Goal: Transaction & Acquisition: Purchase product/service

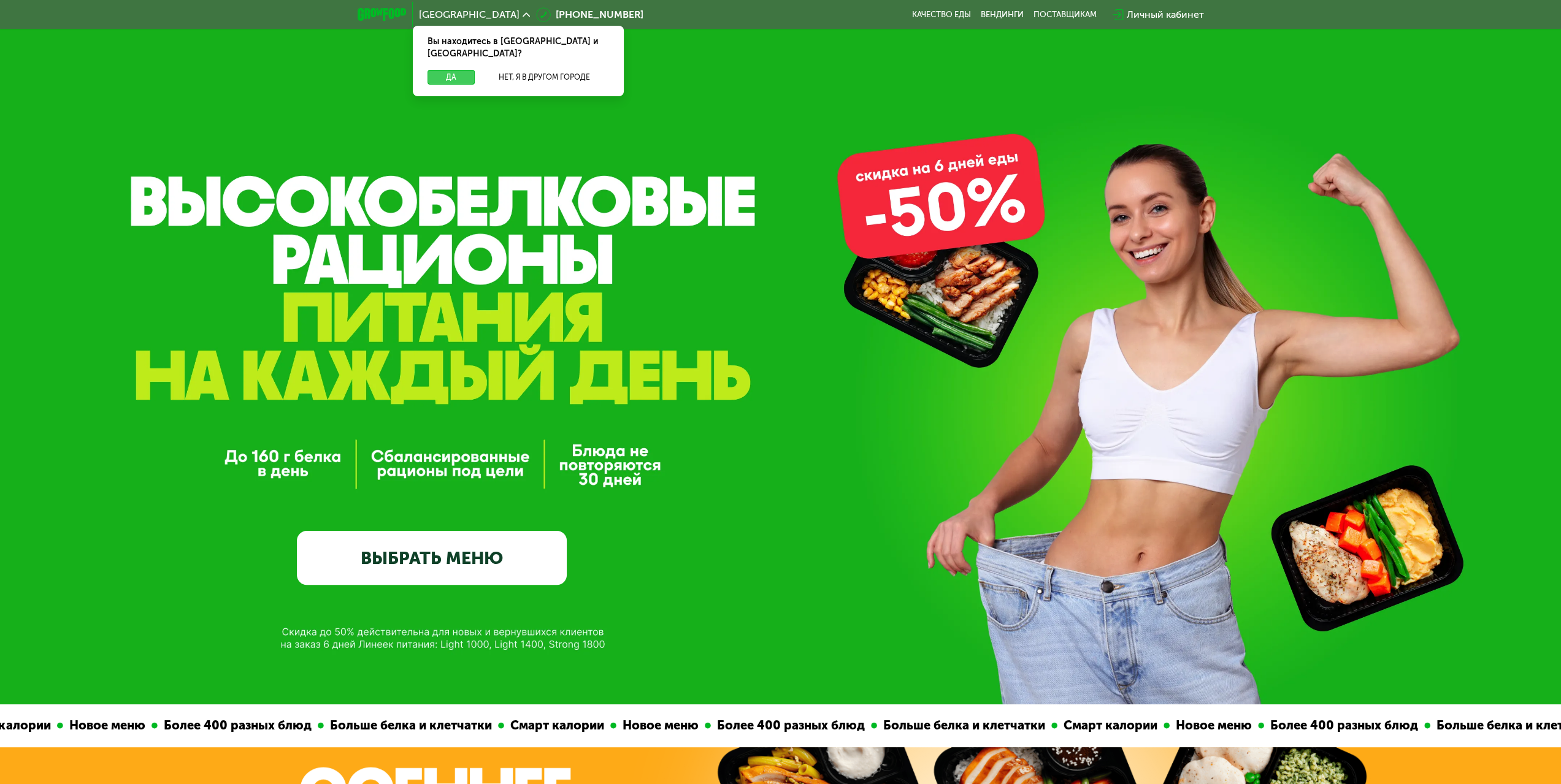
click at [446, 70] on button "Да" at bounding box center [451, 77] width 47 height 14
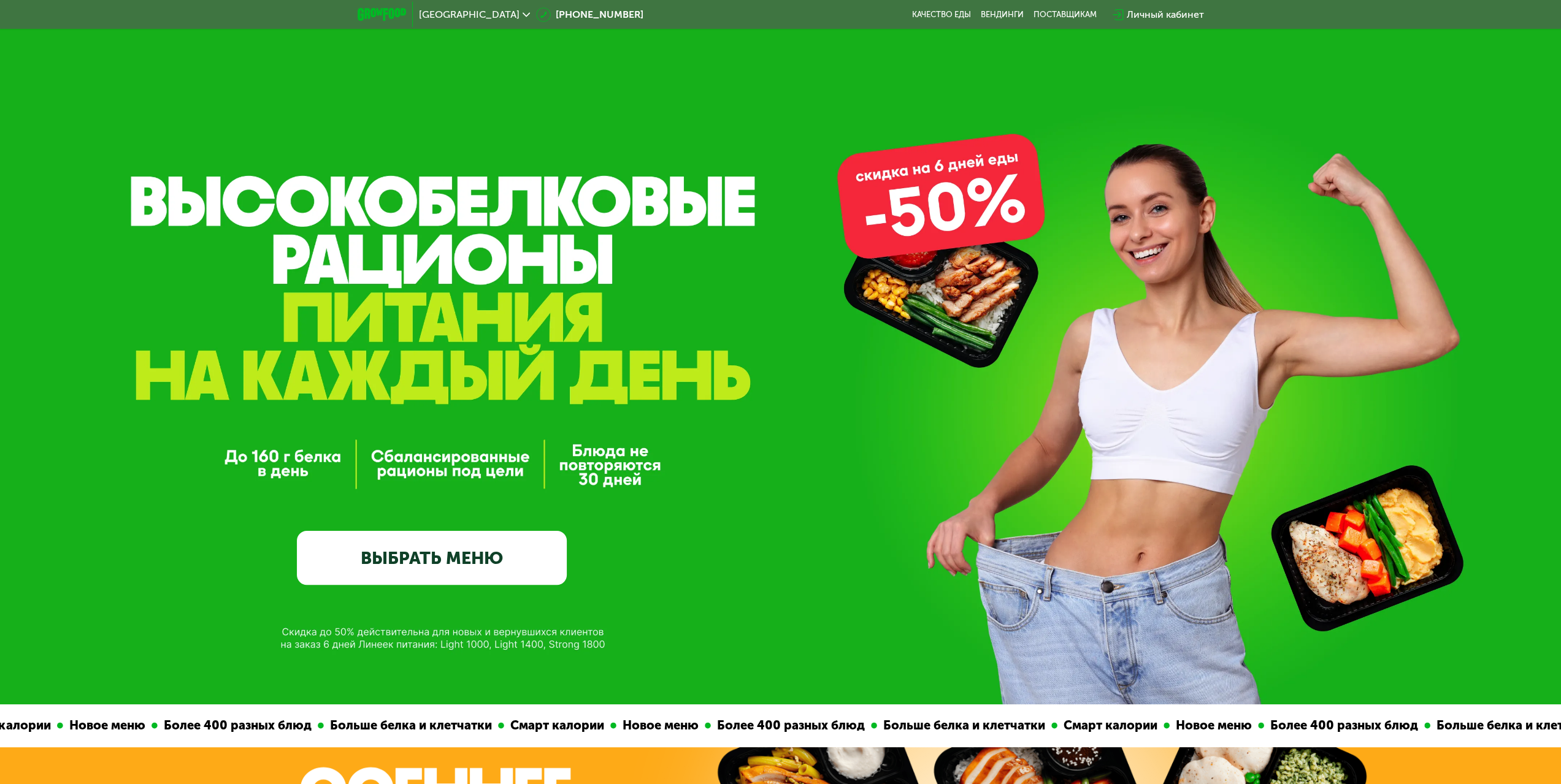
click at [409, 585] on link "ВЫБРАТЬ МЕНЮ" at bounding box center [432, 558] width 270 height 54
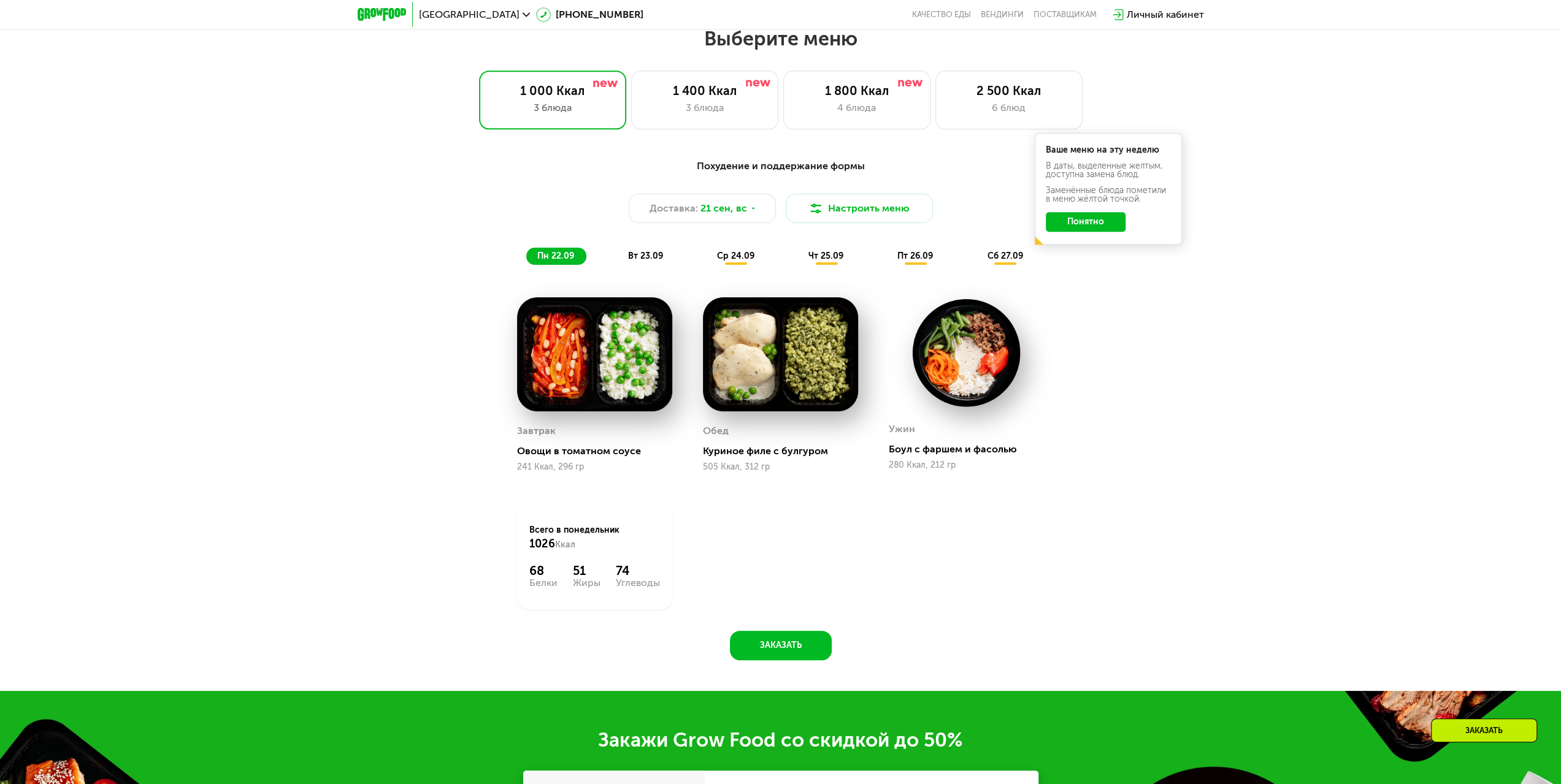
scroll to position [1338, 0]
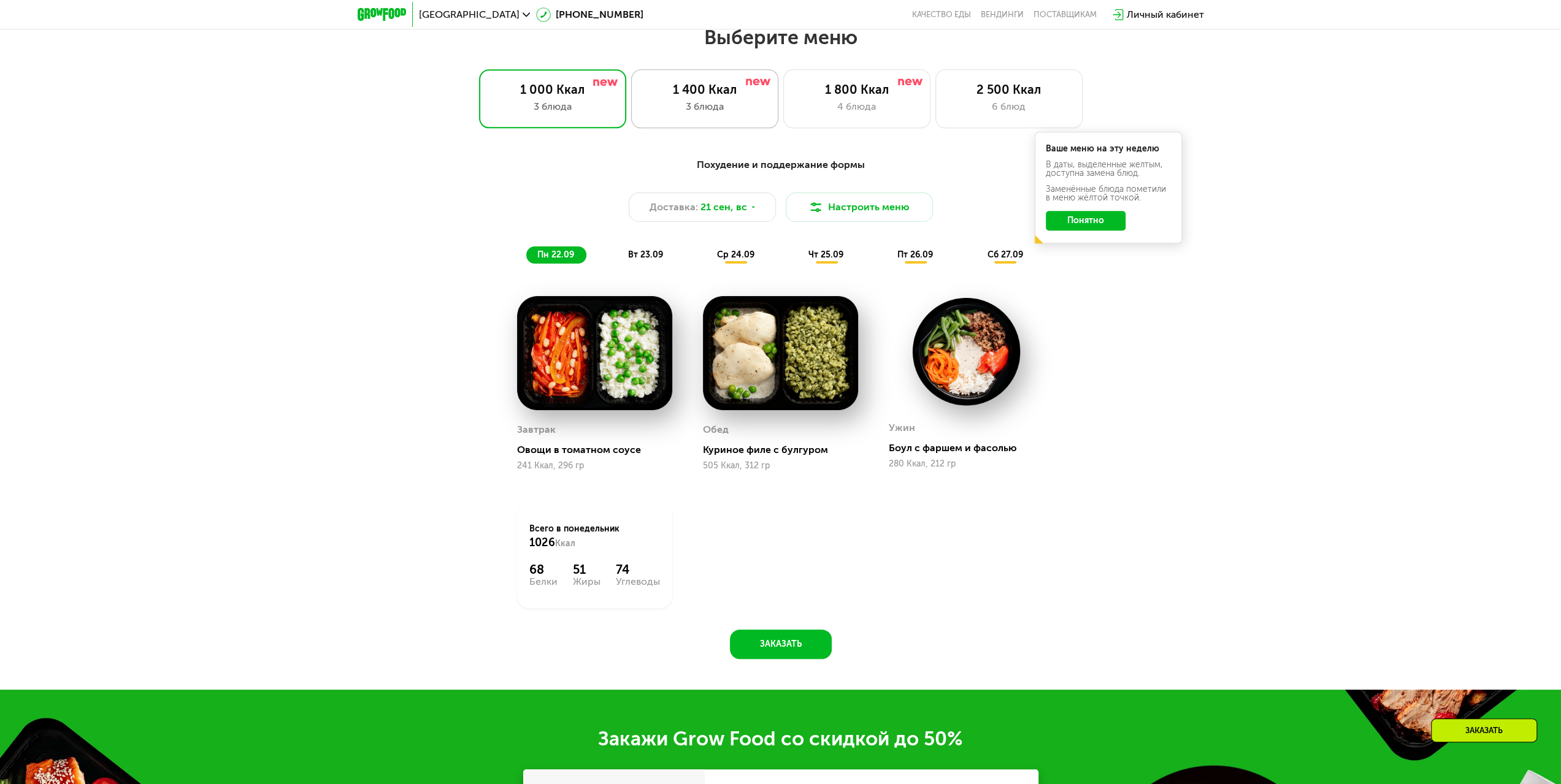
click at [707, 102] on div "1 400 Ккал 3 блюда" at bounding box center [704, 99] width 147 height 59
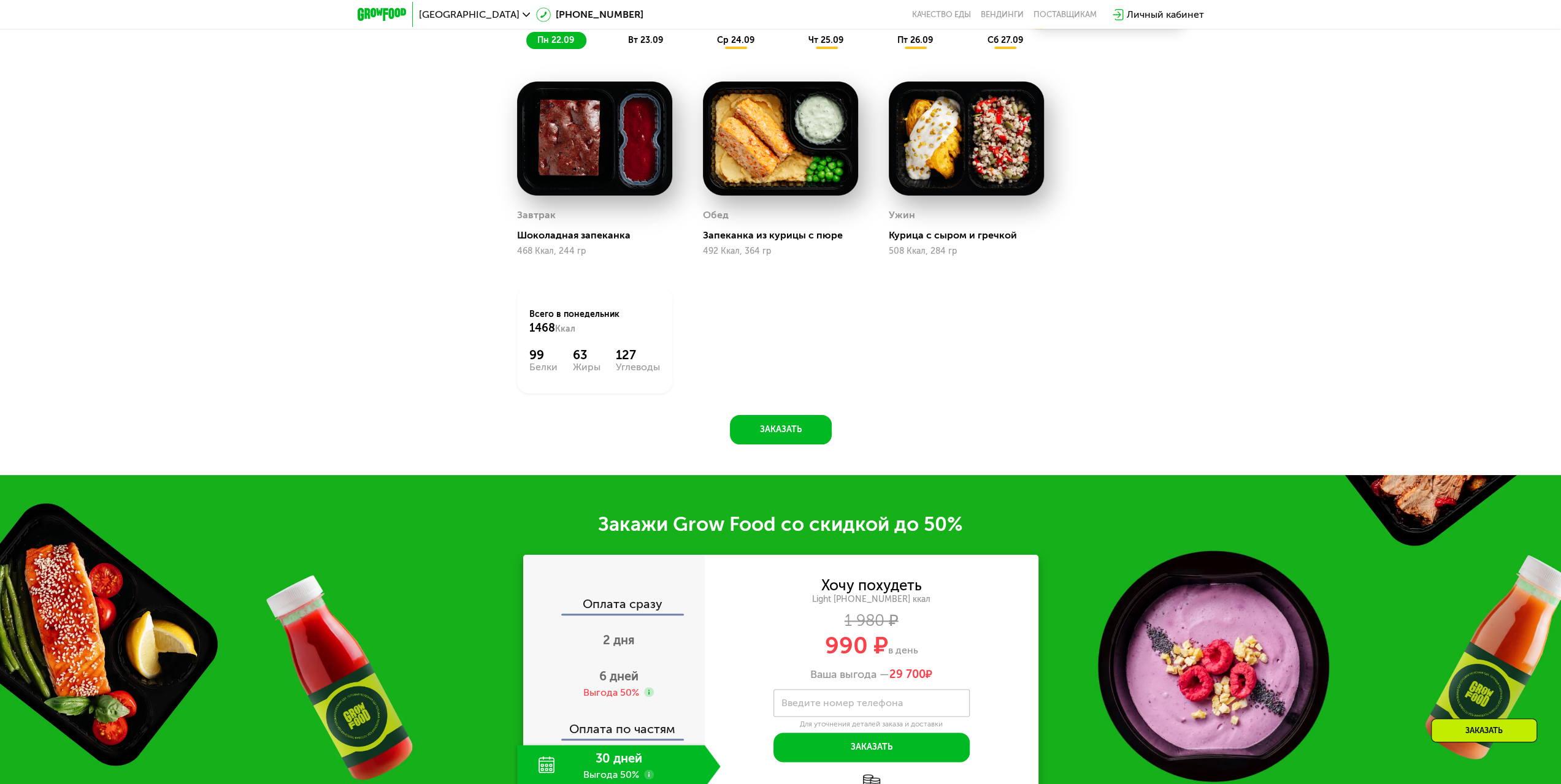
scroll to position [1705, 0]
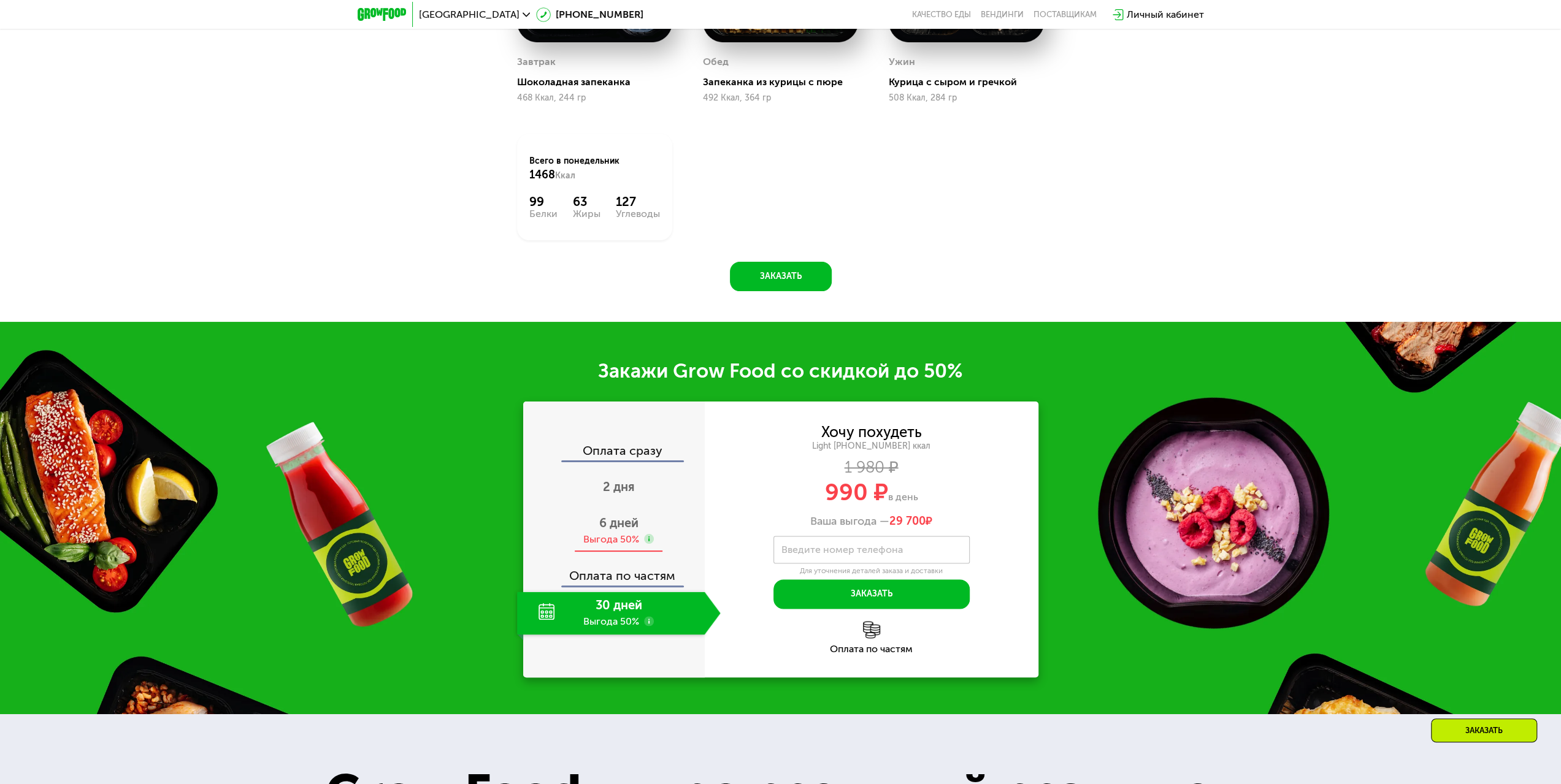
click at [594, 536] on div "Выгода 50%" at bounding box center [611, 539] width 56 height 14
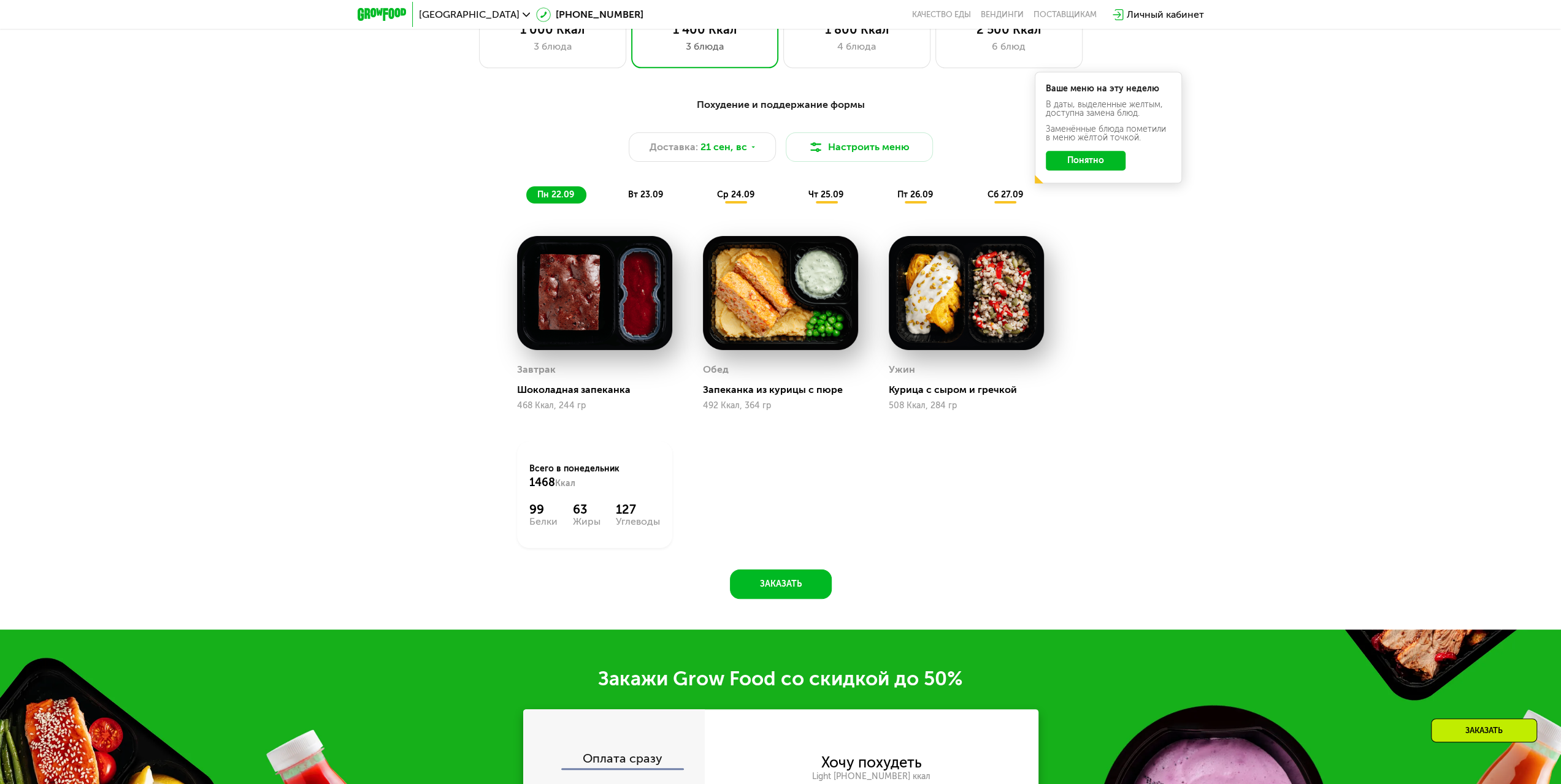
scroll to position [1398, 0]
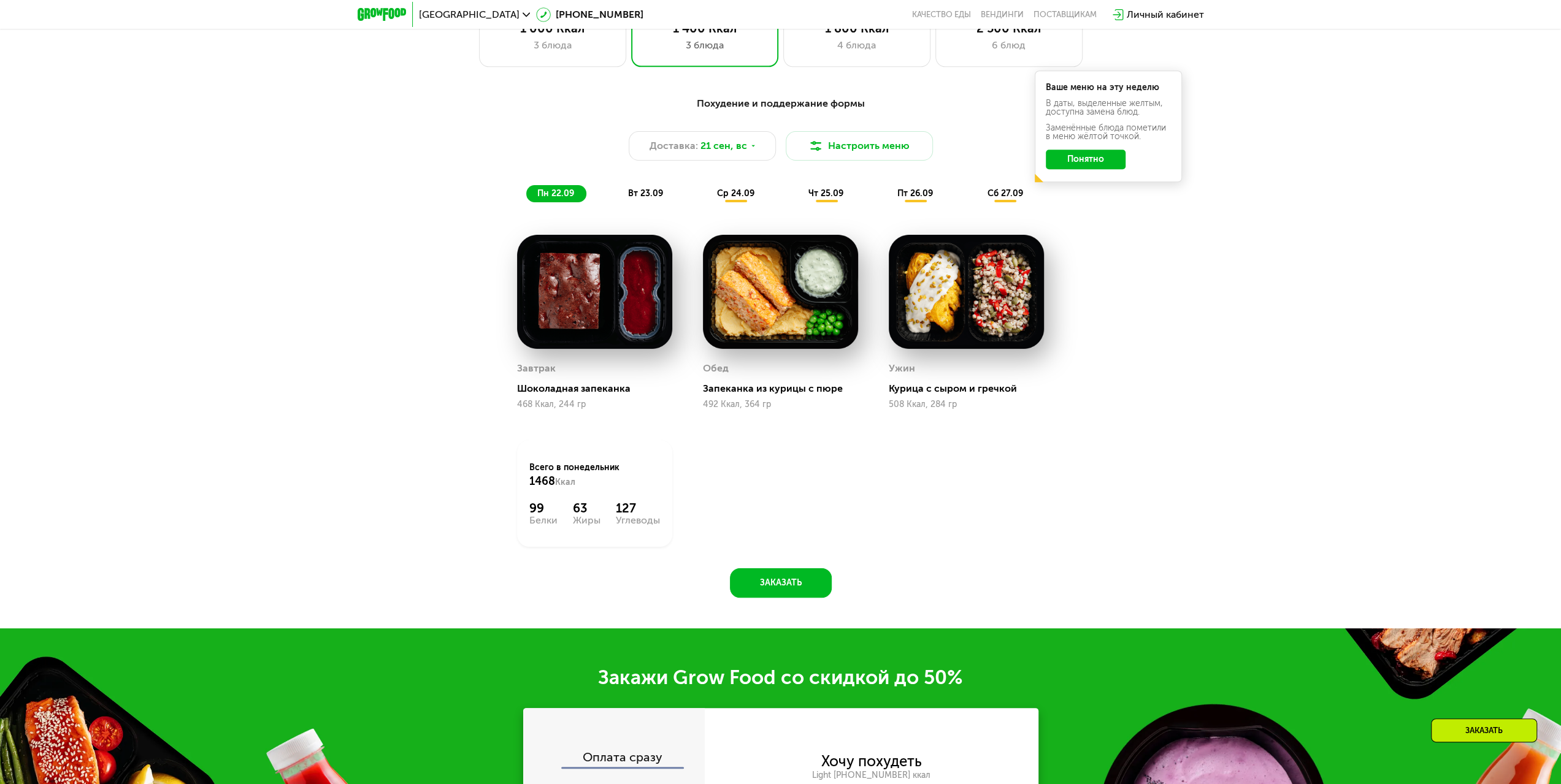
click at [1342, 445] on div "Похудение и поддержание формы Доставка: [DATE] Настроить меню пн 22.09 вт 23.09…" at bounding box center [780, 354] width 1561 height 549
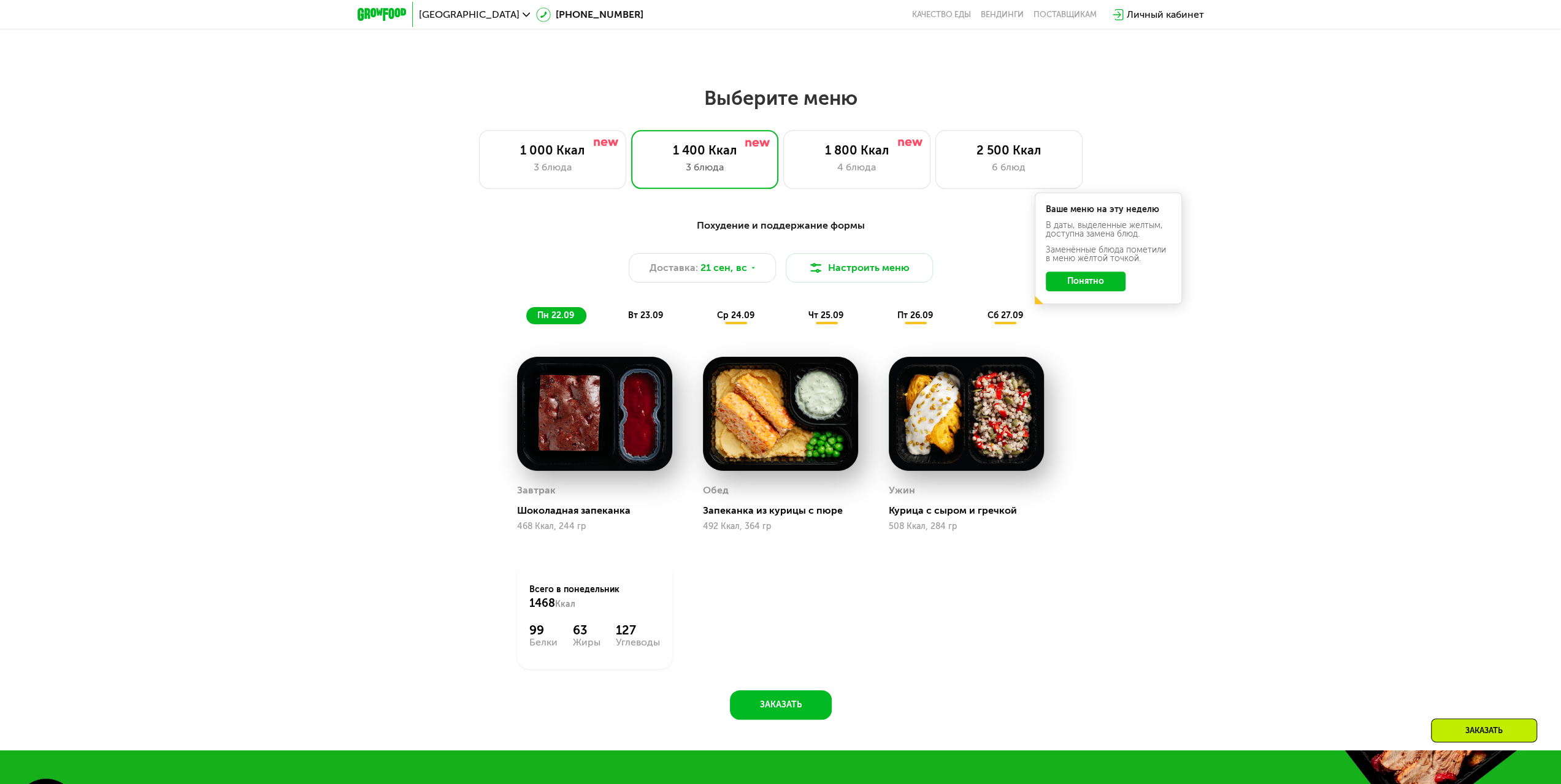
scroll to position [1338, 0]
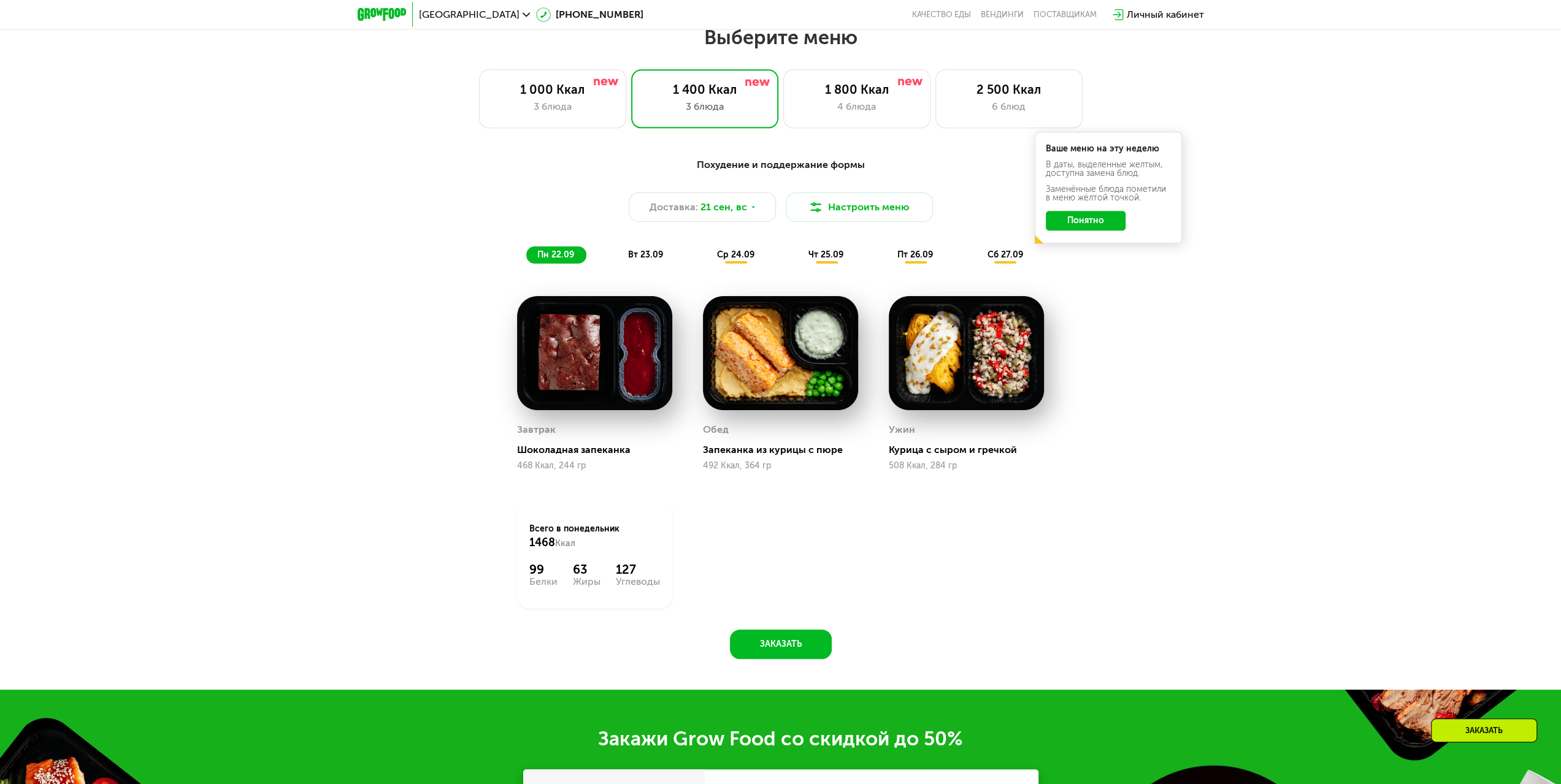
click at [636, 259] on span "вт 23.09" at bounding box center [646, 254] width 35 height 10
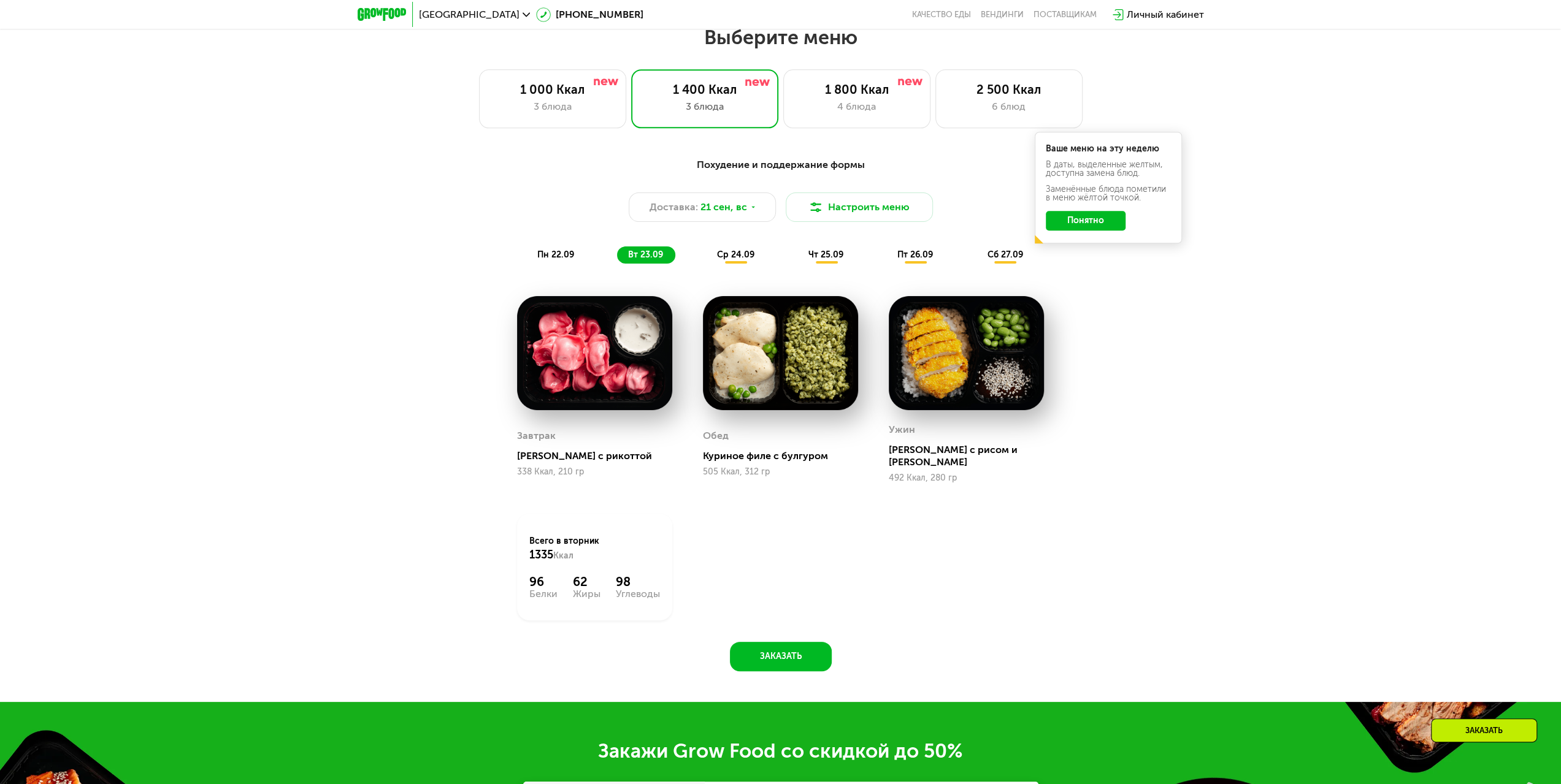
click at [734, 253] on span "ср 24.09" at bounding box center [736, 254] width 38 height 10
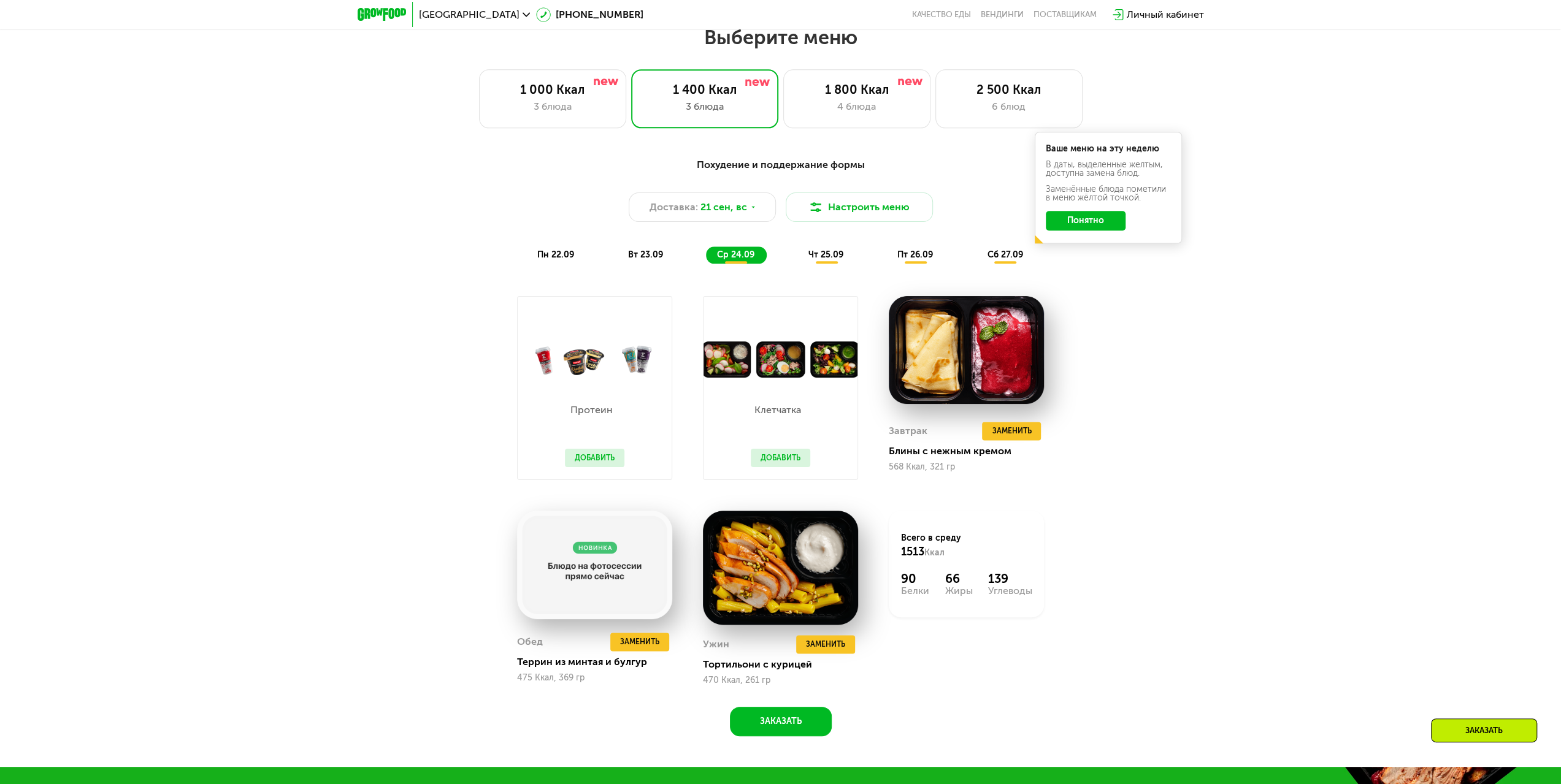
click at [821, 254] on span "чт 25.09" at bounding box center [825, 254] width 35 height 10
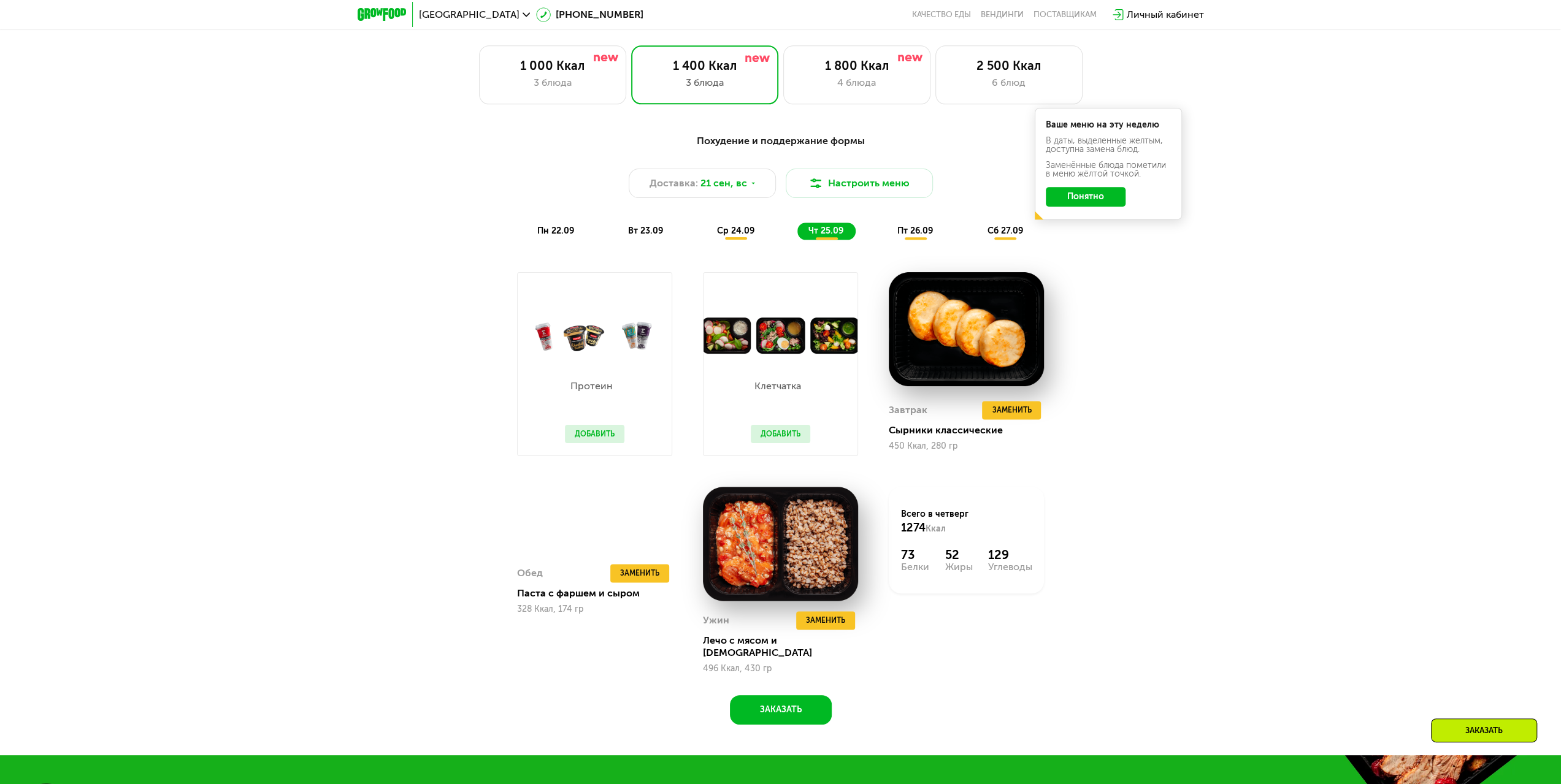
scroll to position [1398, 0]
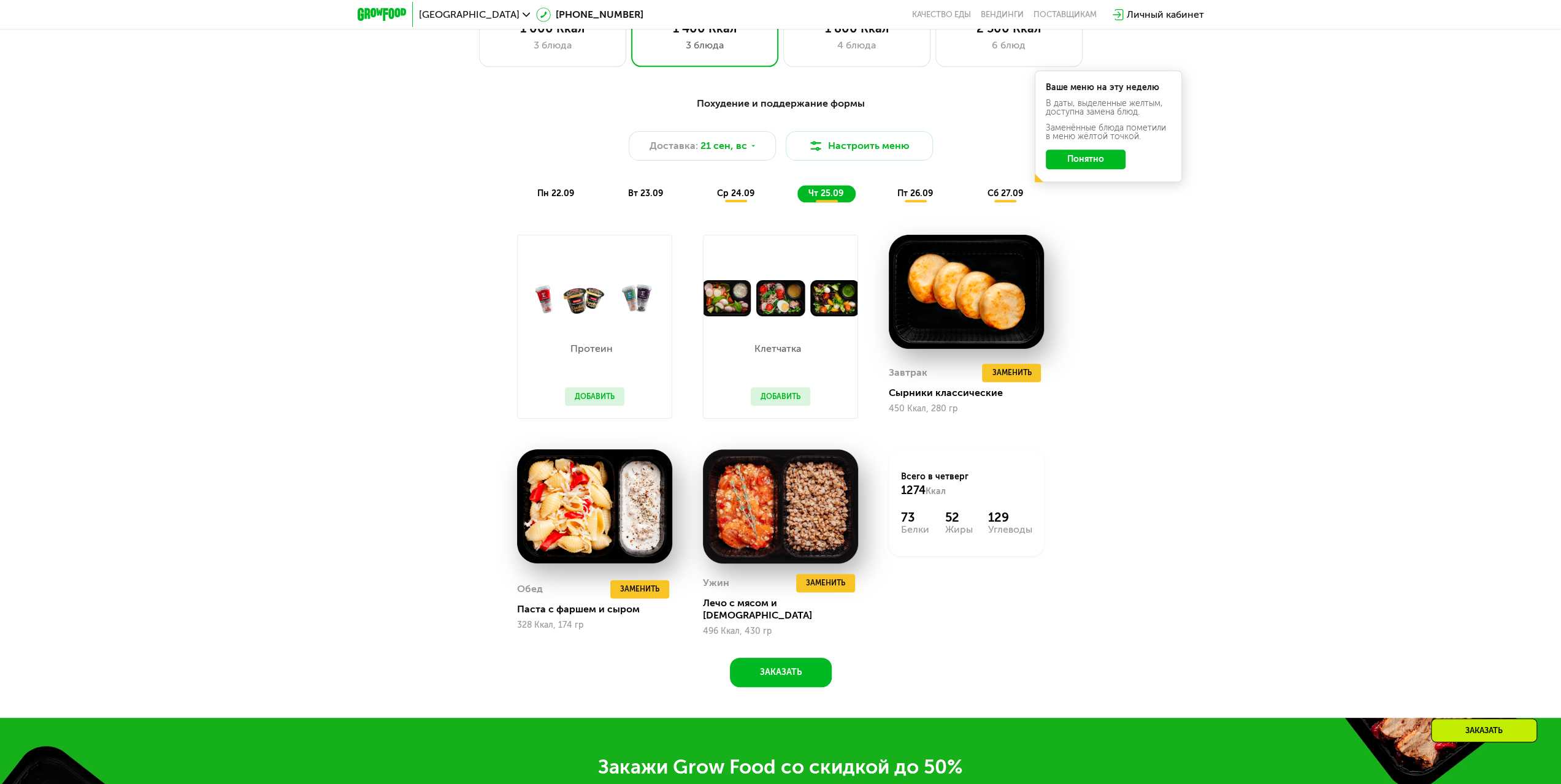
click at [920, 190] on div "пт 26.09" at bounding box center [915, 194] width 59 height 17
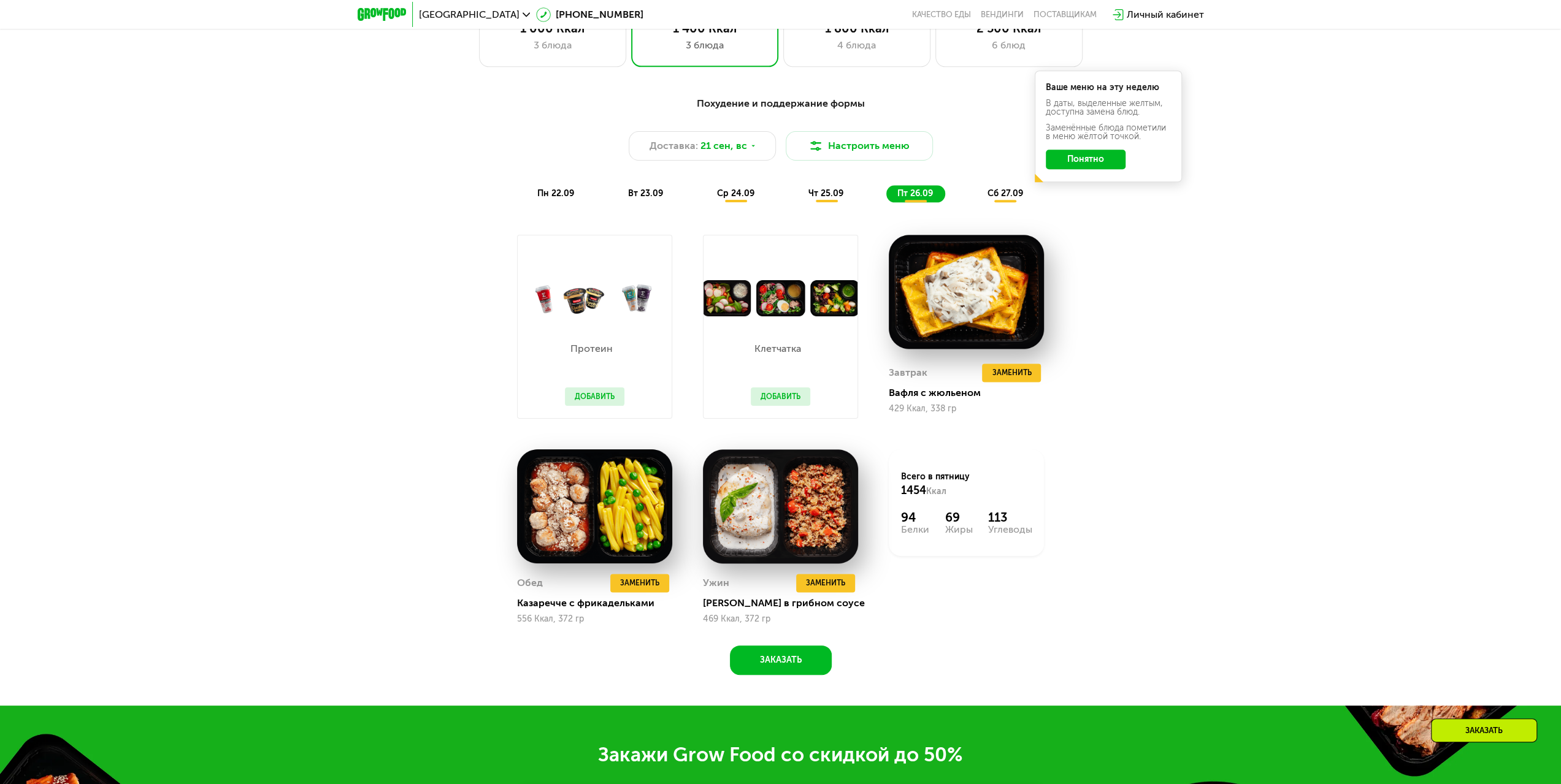
click at [1002, 193] on span "сб 27.09" at bounding box center [1004, 193] width 36 height 10
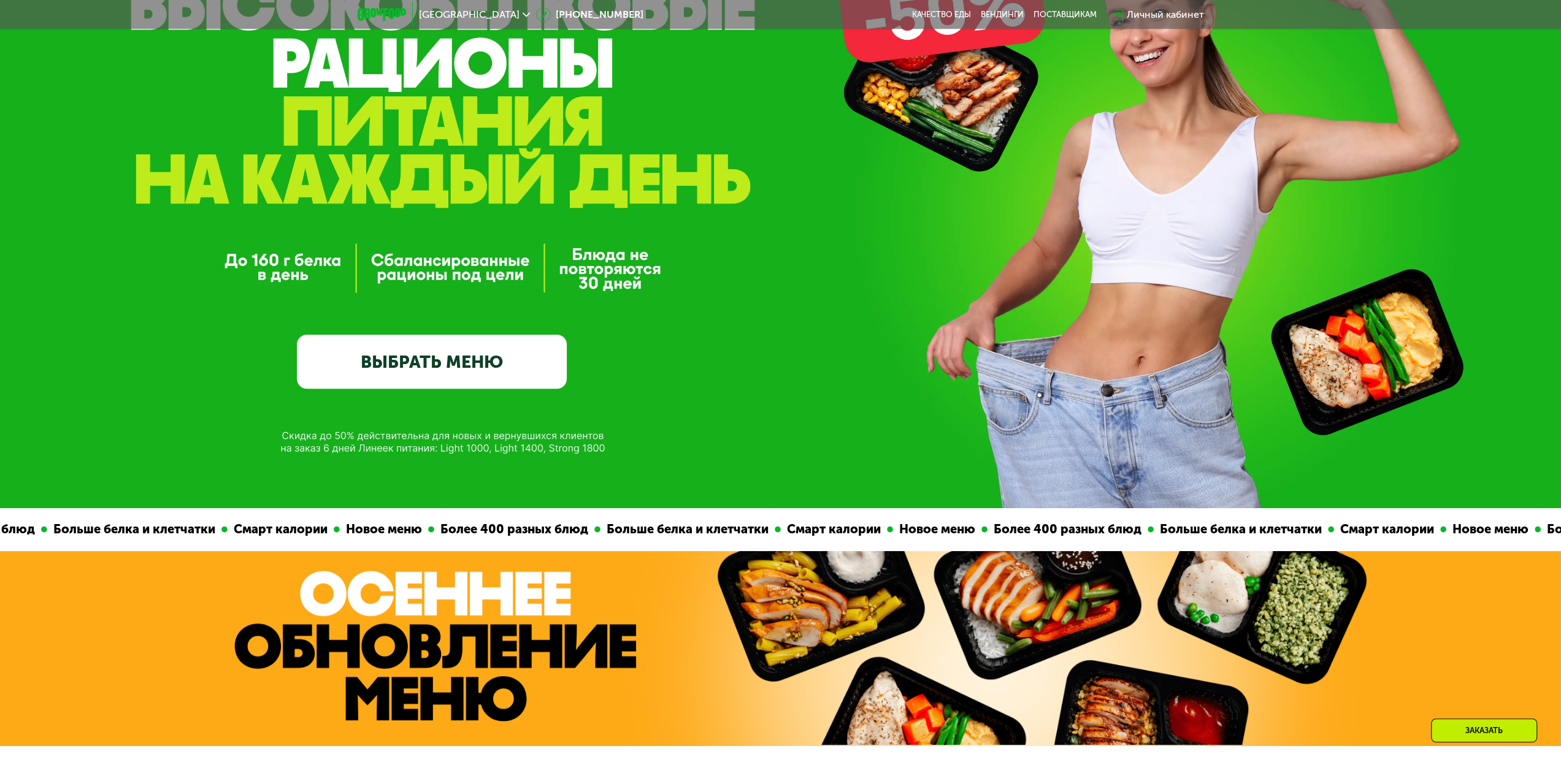
scroll to position [50, 0]
